Goal: Navigation & Orientation: Find specific page/section

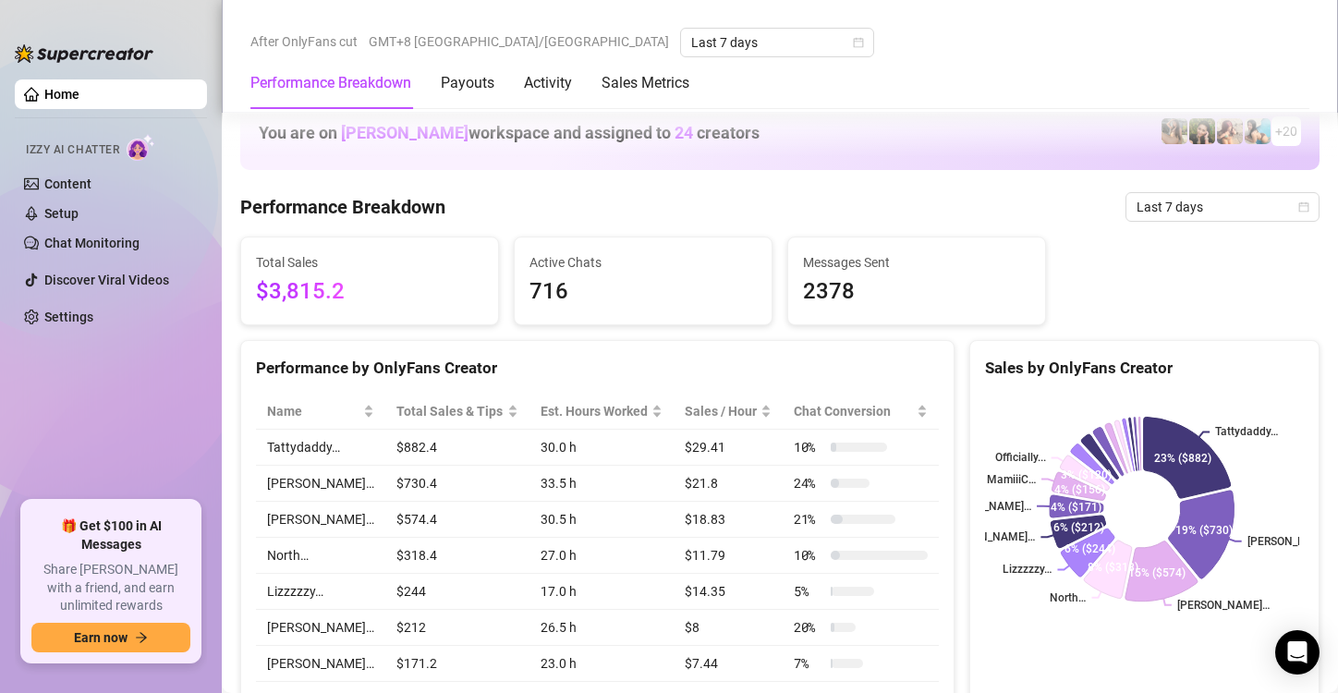
scroll to position [1109, 0]
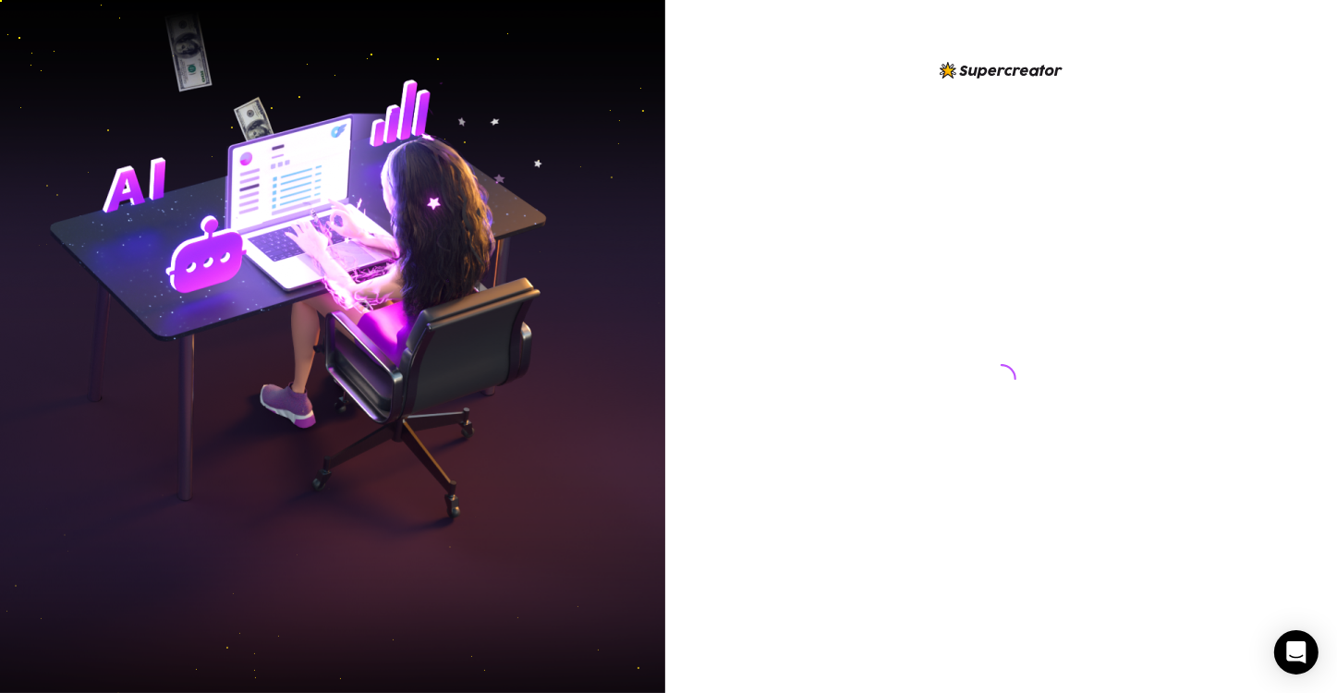
click at [138, 318] on img at bounding box center [332, 347] width 665 height 834
click at [150, 370] on img at bounding box center [332, 347] width 665 height 834
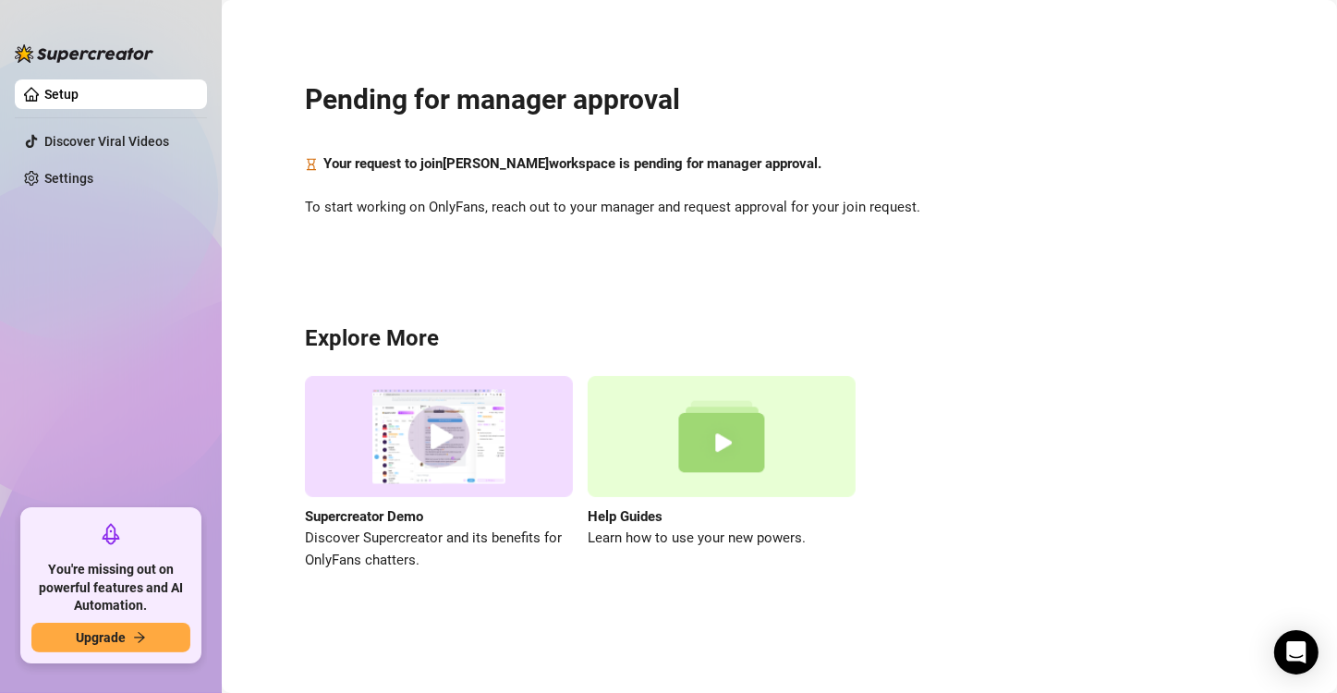
click at [113, 382] on ul "Setup Discover Viral Videos Settings" at bounding box center [111, 287] width 192 height 430
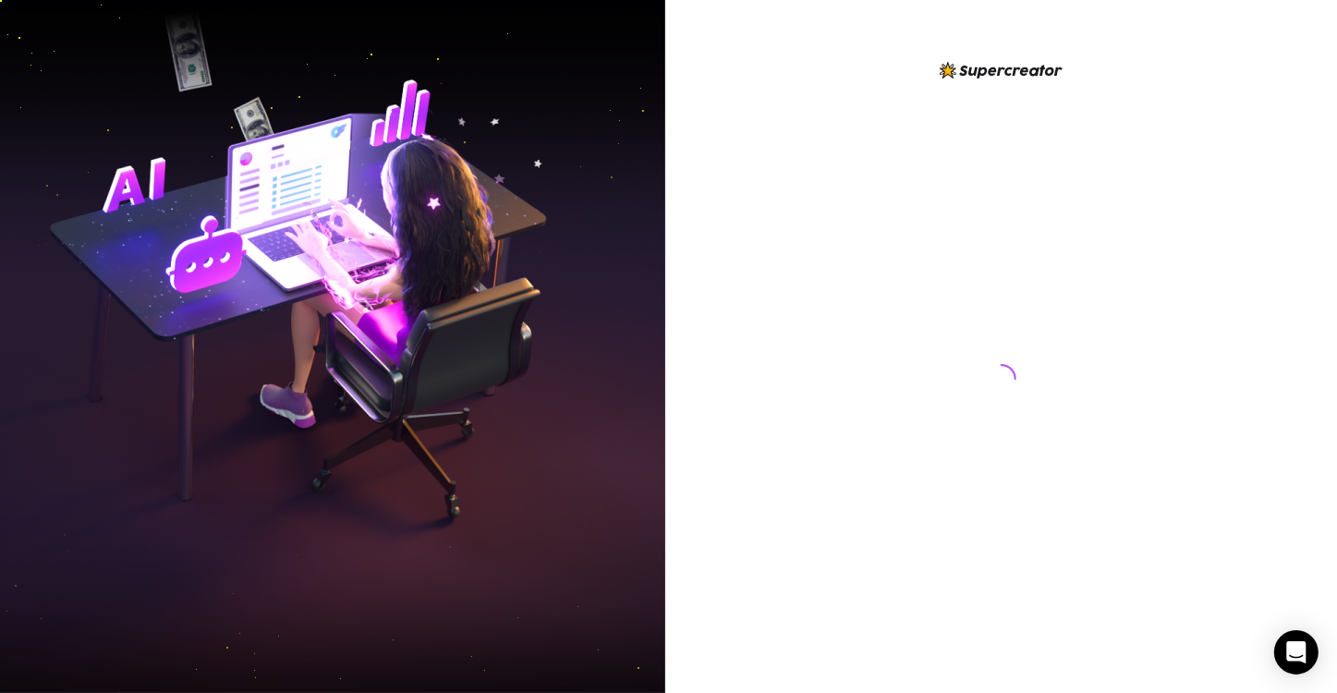
click at [147, 290] on img at bounding box center [332, 347] width 665 height 834
click at [207, 318] on img at bounding box center [332, 347] width 665 height 834
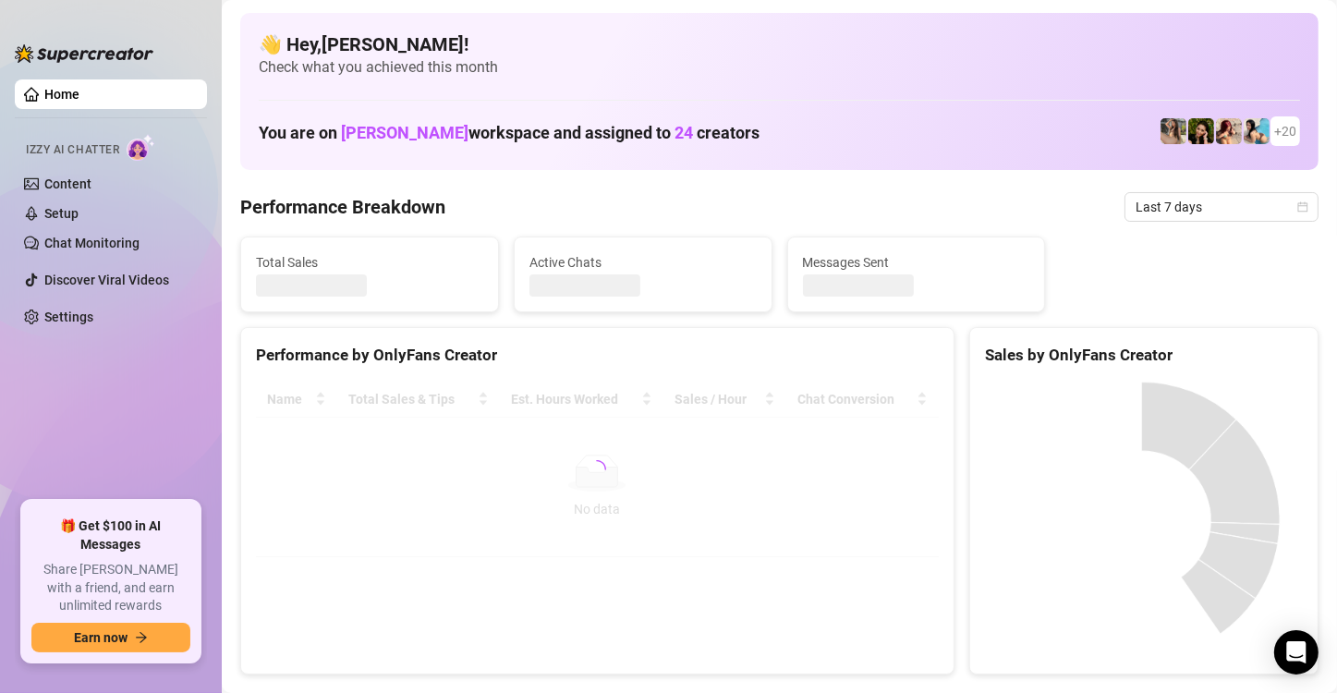
click at [166, 361] on ul "Home Izzy AI Chatter Content Setup Chat Monitoring Discover Viral Videos Settin…" at bounding box center [111, 282] width 192 height 421
